Goal: Find specific page/section: Find specific page/section

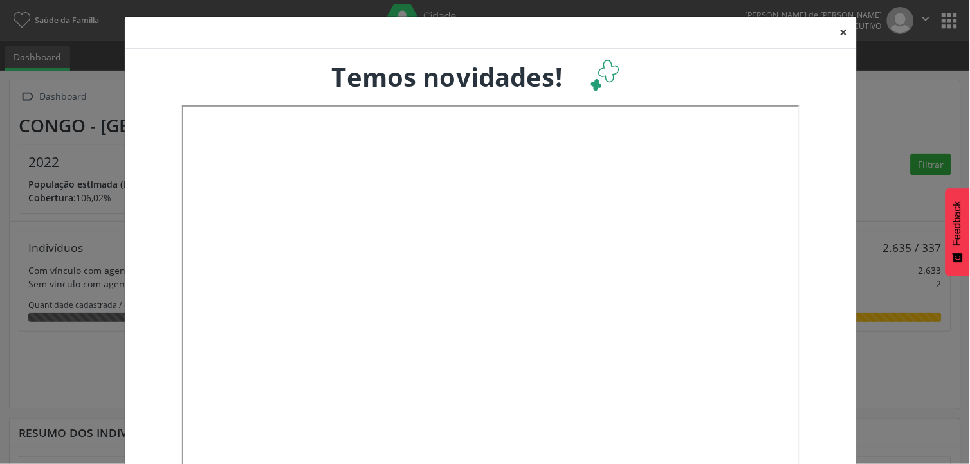
click at [838, 35] on button "×" at bounding box center [844, 33] width 26 height 32
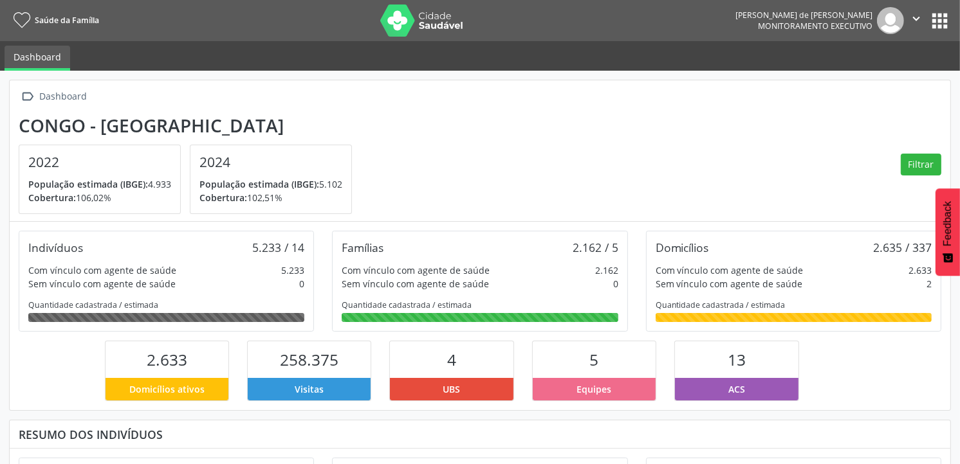
click at [941, 17] on button "apps" at bounding box center [939, 21] width 23 height 23
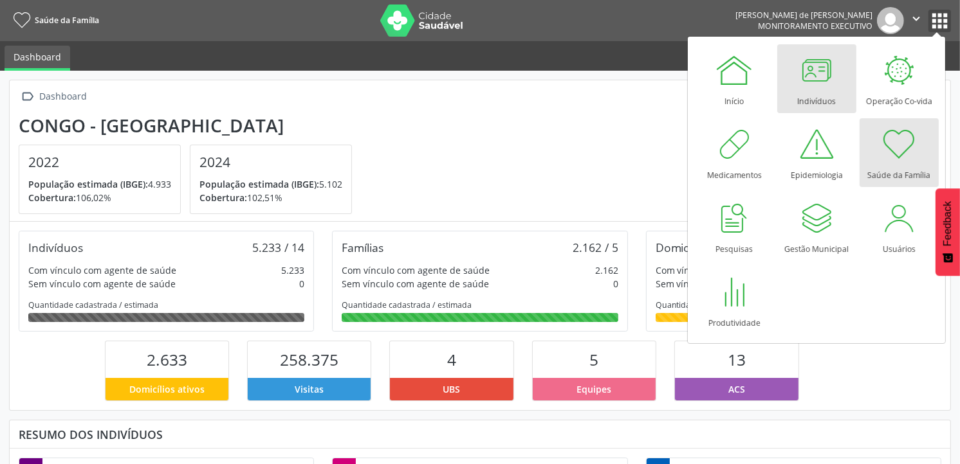
scroll to position [214, 313]
click at [812, 77] on div at bounding box center [816, 70] width 39 height 39
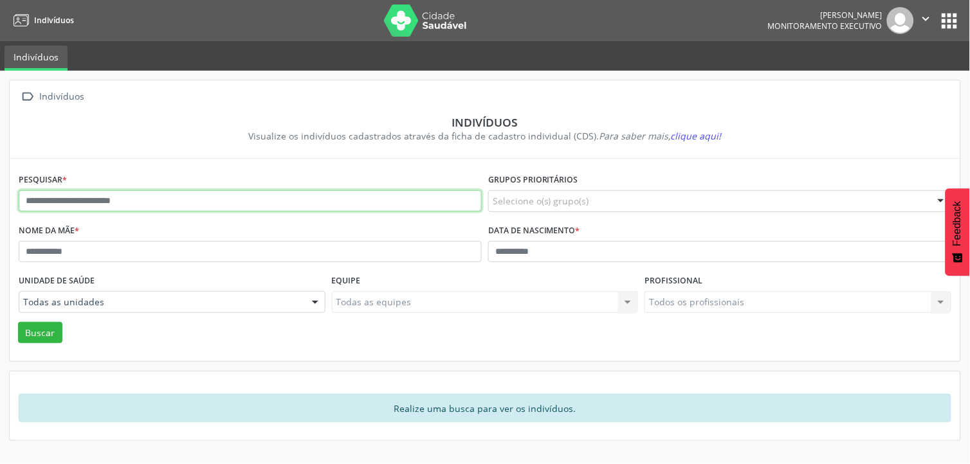
click at [88, 195] on input "text" at bounding box center [250, 201] width 463 height 22
type input "**********"
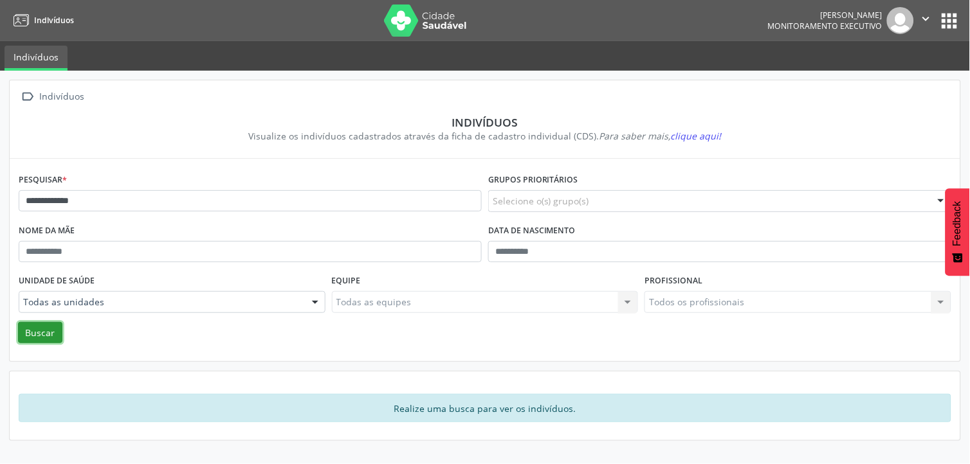
click at [26, 325] on button "Buscar" at bounding box center [40, 333] width 44 height 22
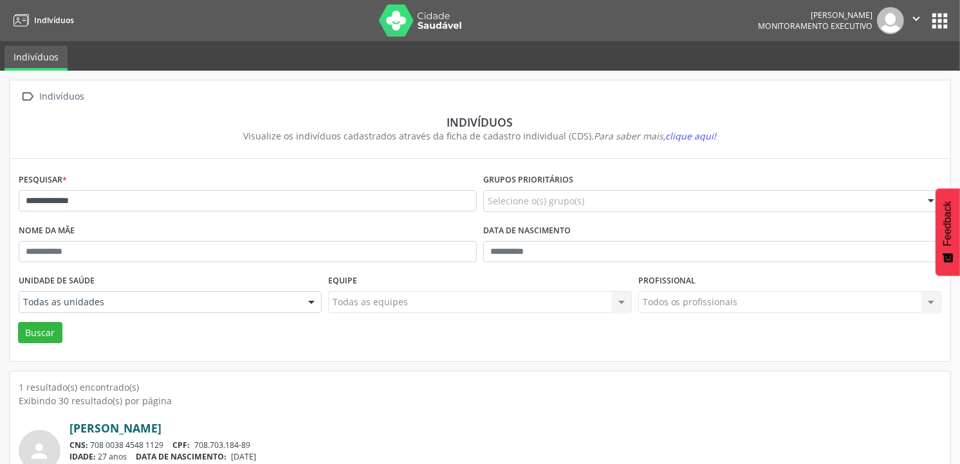
click at [104, 431] on link "Joyce Barbosa de Araujo" at bounding box center [115, 428] width 92 height 14
